Goal: Transaction & Acquisition: Purchase product/service

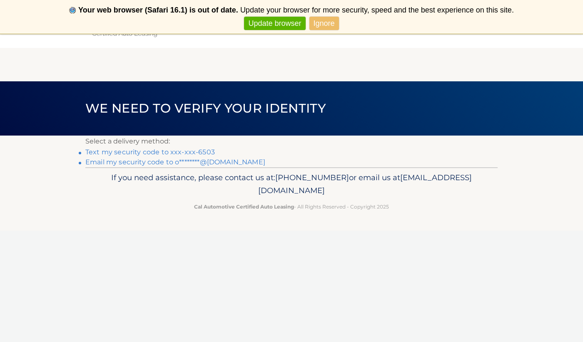
click at [196, 152] on link "Text my security code to xxx-xxx-6503" at bounding box center [150, 152] width 130 height 8
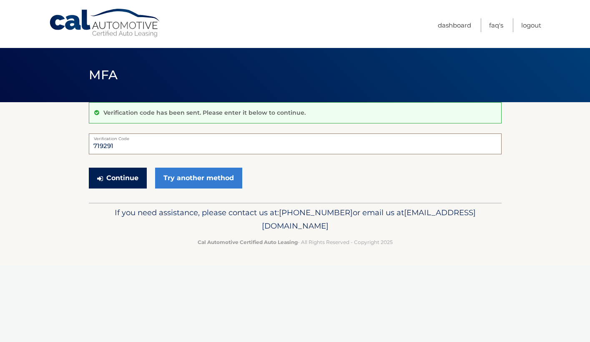
type input "719291"
click at [116, 183] on button "Continue" at bounding box center [118, 178] width 58 height 21
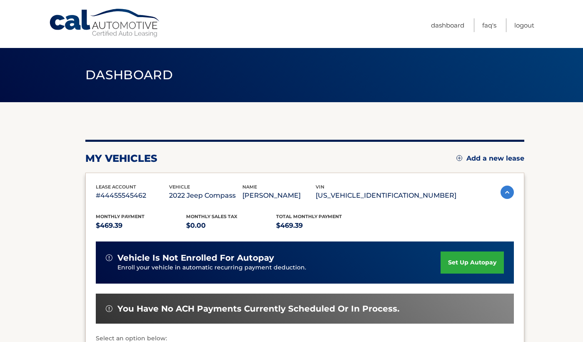
scroll to position [173, 0]
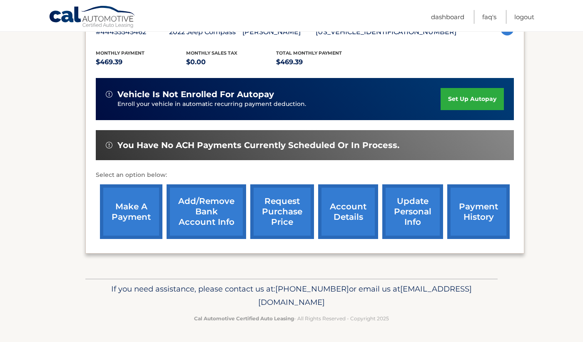
click at [135, 216] on link "make a payment" at bounding box center [131, 211] width 63 height 55
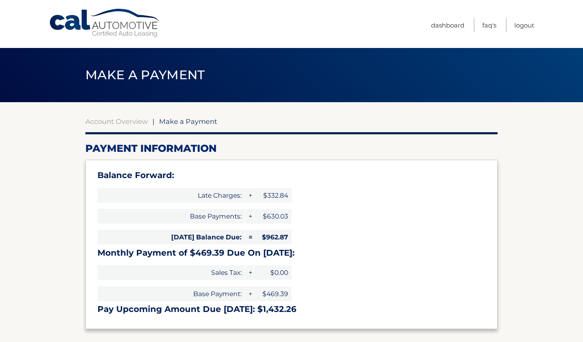
select select "N2I5N2QwMDktYjU2NS00NTMxLWE2ZTctMWQxYzg5OThkYWE2"
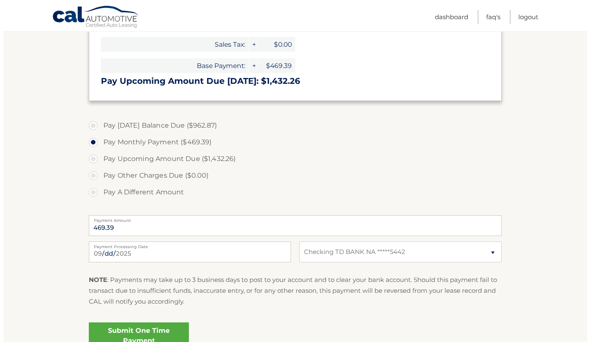
scroll to position [295, 0]
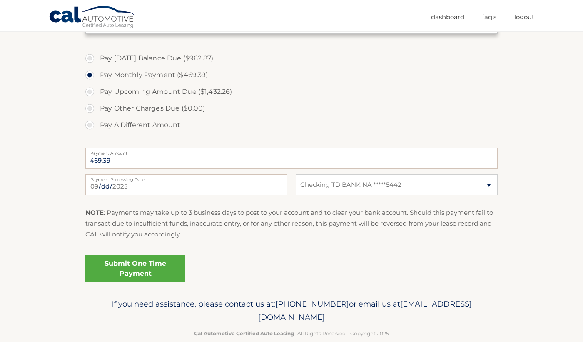
click at [140, 265] on link "Submit One Time Payment" at bounding box center [135, 268] width 100 height 27
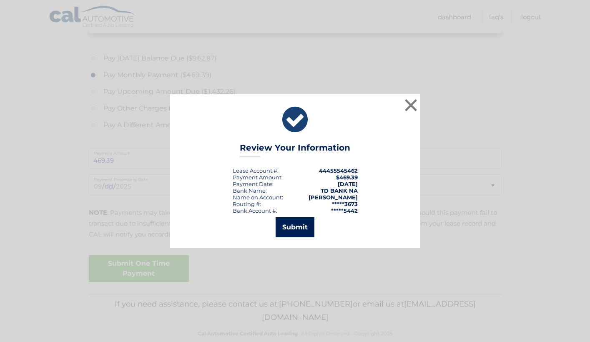
click at [298, 228] on button "Submit" at bounding box center [294, 227] width 39 height 20
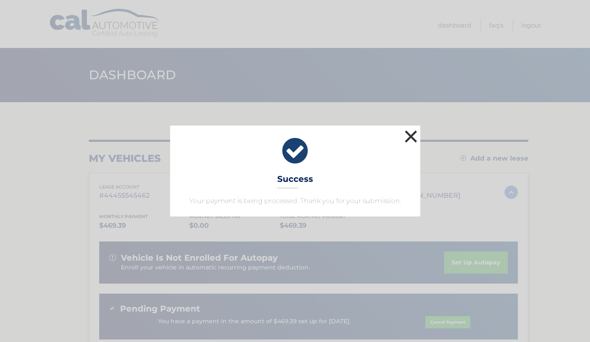
click at [411, 136] on button "×" at bounding box center [411, 136] width 17 height 17
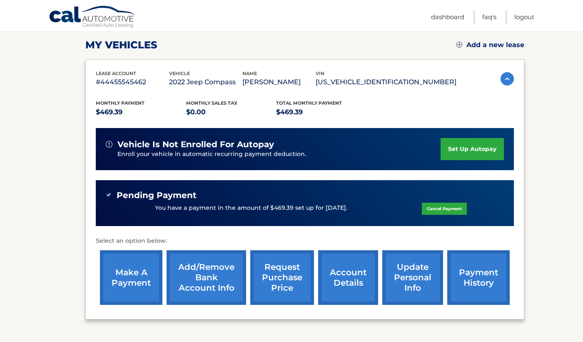
scroll to position [179, 0]
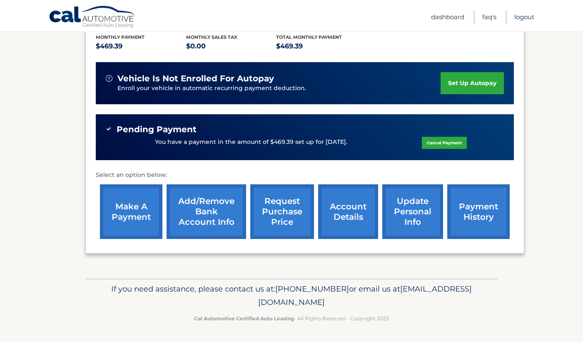
click at [529, 19] on link "Logout" at bounding box center [525, 17] width 20 height 14
